Goal: Find contact information: Find contact information

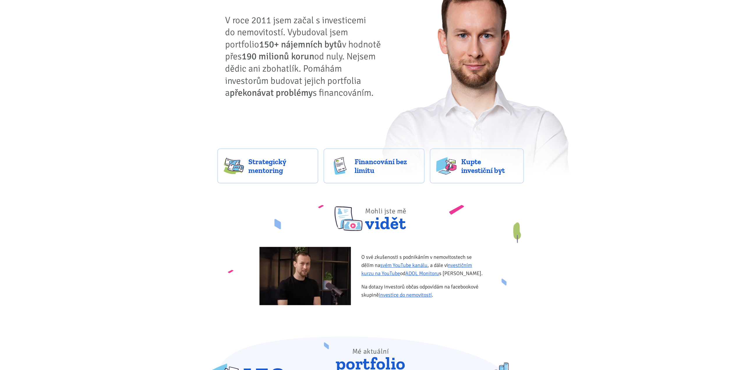
scroll to position [58, 0]
click at [387, 172] on span "Financování bez limitu" at bounding box center [385, 165] width 63 height 17
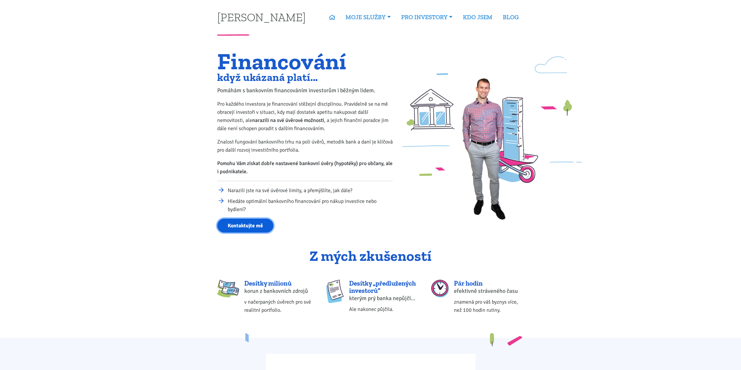
click at [246, 223] on link "Kontaktujte mě" at bounding box center [245, 226] width 56 height 14
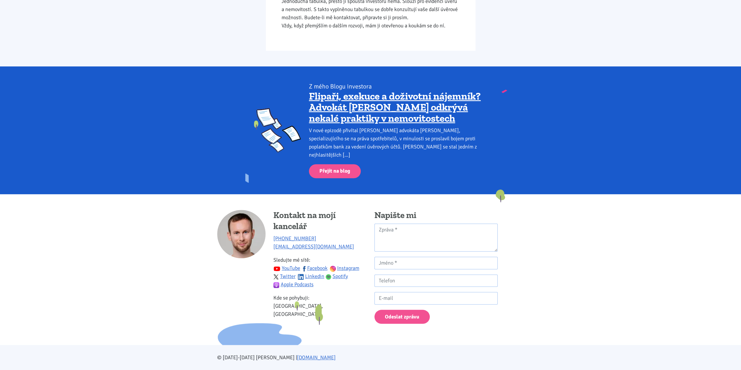
scroll to position [411, 0]
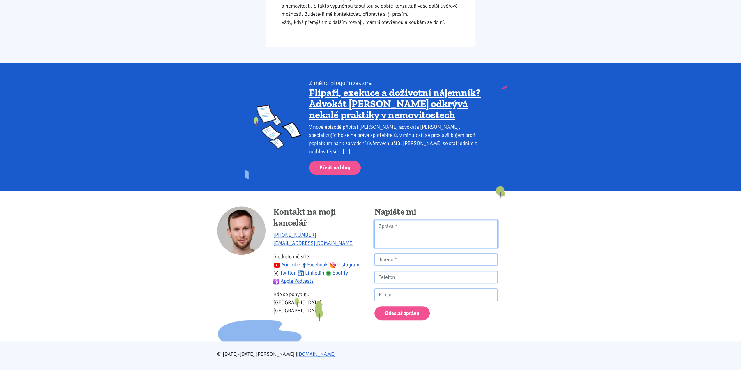
click at [410, 223] on textarea "Kontaktní formulář" at bounding box center [435, 234] width 123 height 28
